Goal: Task Accomplishment & Management: Manage account settings

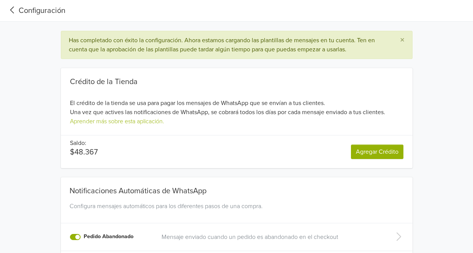
click at [13, 8] on icon at bounding box center [12, 9] width 4 height 7
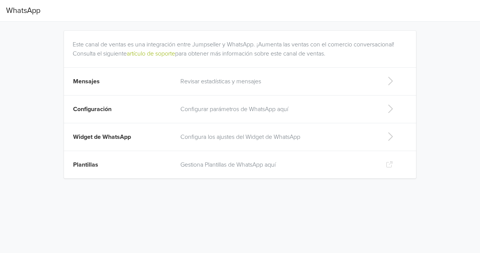
click at [223, 166] on p "Gestiona Plantillas de WhatsApp aquí" at bounding box center [276, 164] width 193 height 9
click at [242, 109] on p "Configurar parámetros de WhatsApp aquí" at bounding box center [276, 109] width 193 height 9
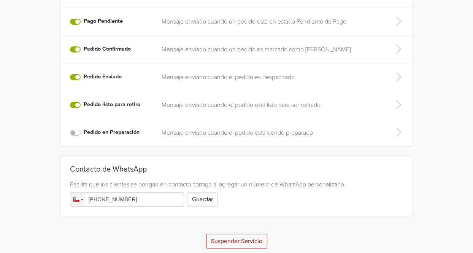
scroll to position [208, 0]
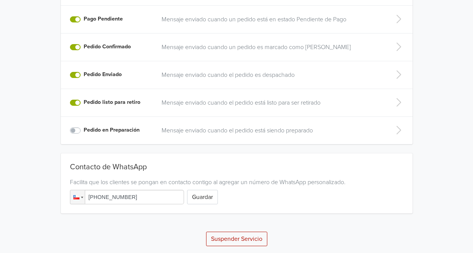
click at [84, 102] on label "Pedido listo para retiro" at bounding box center [112, 102] width 57 height 8
click at [0, 0] on input "Pedido listo para retiro" at bounding box center [0, 0] width 0 height 0
click at [84, 72] on label "Pedido Enviado" at bounding box center [103, 74] width 38 height 8
click at [0, 0] on input "Pedido Enviado" at bounding box center [0, 0] width 0 height 0
click at [84, 44] on label "Pedido Confirmado" at bounding box center [107, 47] width 47 height 8
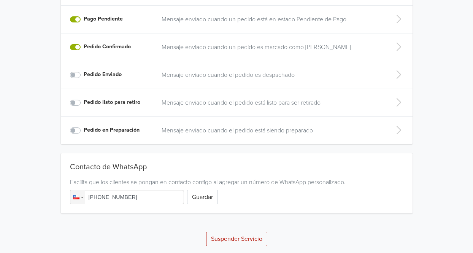
click at [0, 0] on input "Pedido Confirmado" at bounding box center [0, 0] width 0 height 0
click at [84, 16] on label "Pago Pendiente" at bounding box center [103, 19] width 39 height 8
click at [0, 0] on input "Pago Pendiente" at bounding box center [0, 0] width 0 height 0
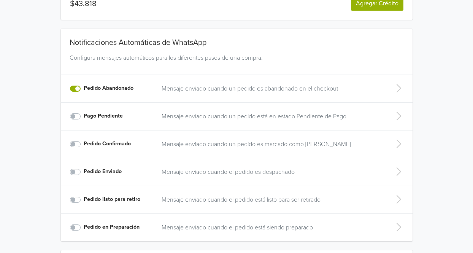
scroll to position [107, 0]
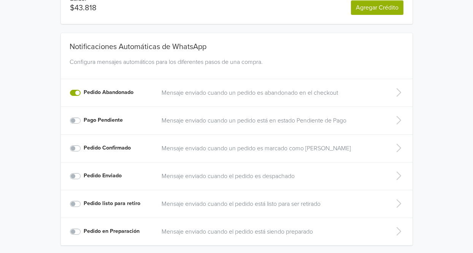
click at [84, 91] on label "Pedido Abandonado" at bounding box center [109, 92] width 50 height 8
click at [0, 0] on input "Pedido Abandonado" at bounding box center [0, 0] width 0 height 0
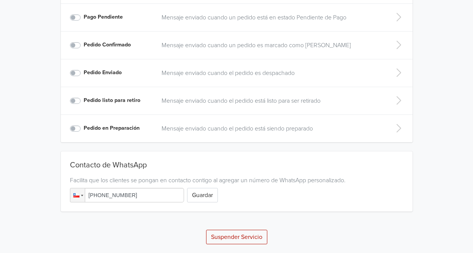
scroll to position [211, 0]
click at [203, 194] on button "Guardar" at bounding box center [202, 195] width 31 height 14
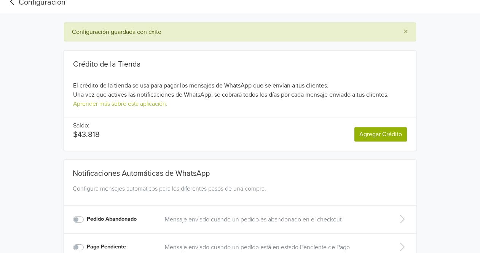
scroll to position [0, 0]
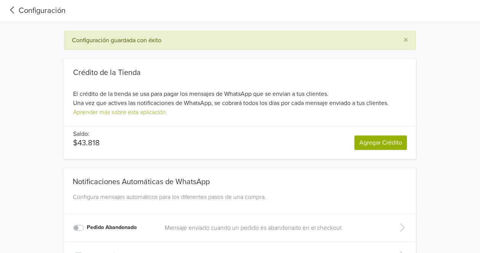
click at [12, 13] on icon at bounding box center [12, 10] width 13 height 10
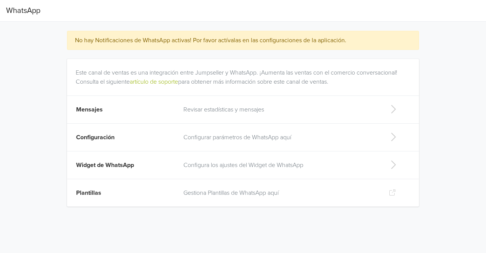
click at [229, 139] on p "Configurar parámetros de WhatsApp aquí" at bounding box center [279, 137] width 193 height 9
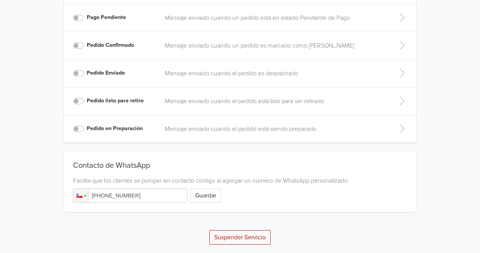
scroll to position [211, 0]
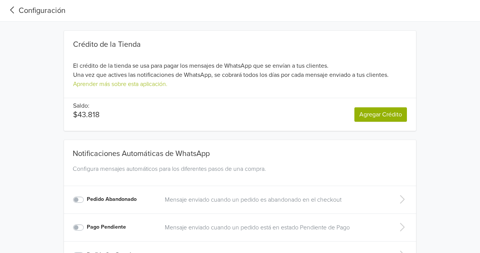
click at [12, 6] on icon at bounding box center [12, 10] width 13 height 10
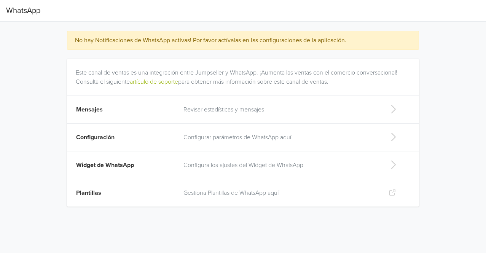
click at [201, 166] on p "Configura los ajustes del Widget de WhatsApp" at bounding box center [279, 165] width 193 height 9
select select "rb"
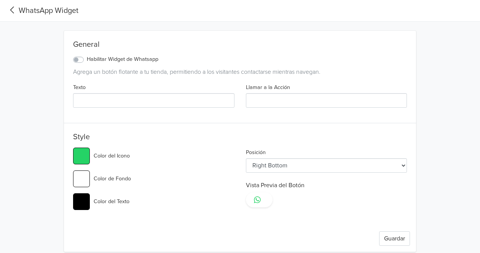
type input "#25d366"
select select "lt"
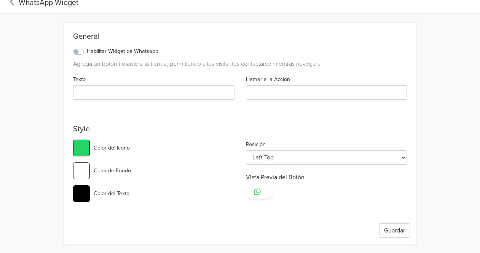
click at [11, 4] on icon at bounding box center [12, 2] width 13 height 10
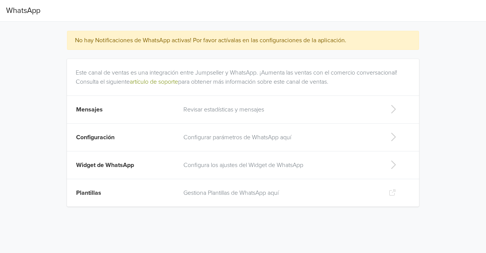
click at [169, 81] on link "artículo de soporte" at bounding box center [154, 82] width 48 height 8
